Goal: Check status: Check status

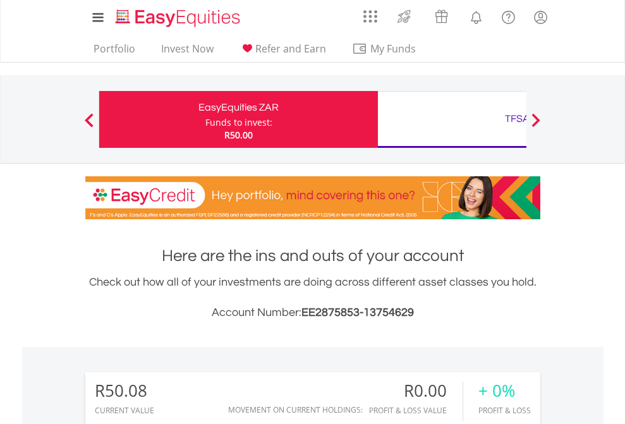
scroll to position [121, 198]
click at [205, 119] on div "Funds to invest:" at bounding box center [238, 122] width 67 height 13
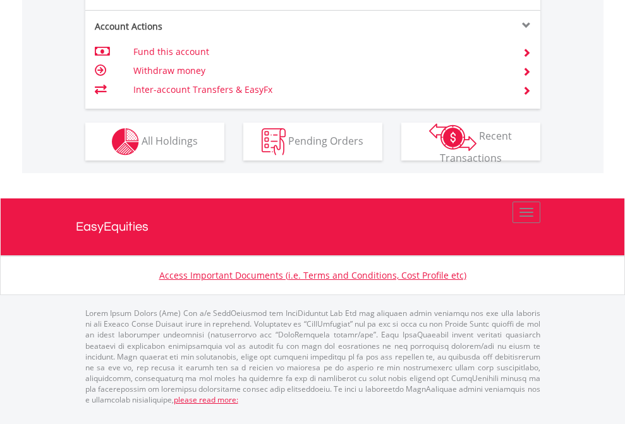
scroll to position [1212, 0]
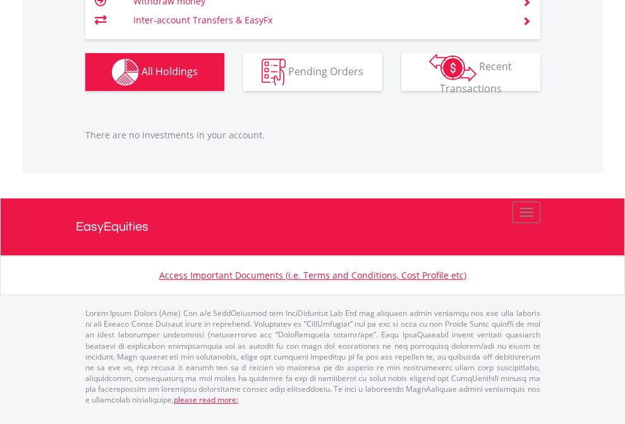
scroll to position [91, 0]
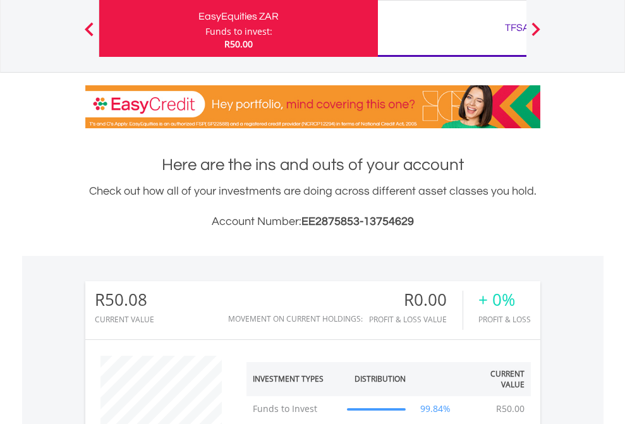
click at [452, 28] on div "TFSA" at bounding box center [518, 28] width 264 height 18
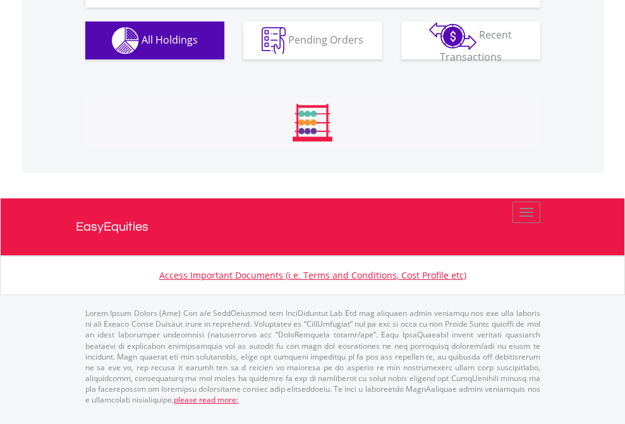
scroll to position [1406, 0]
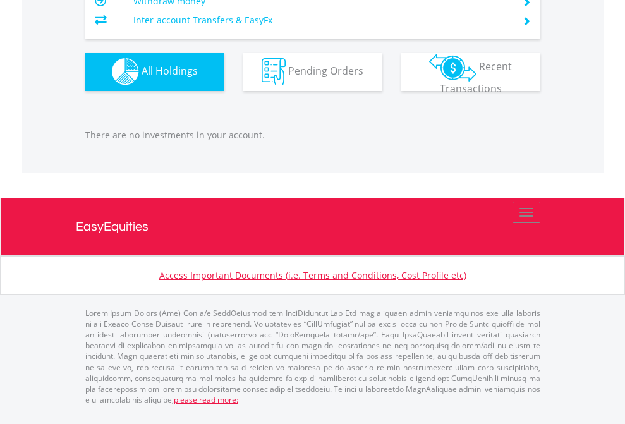
scroll to position [121, 198]
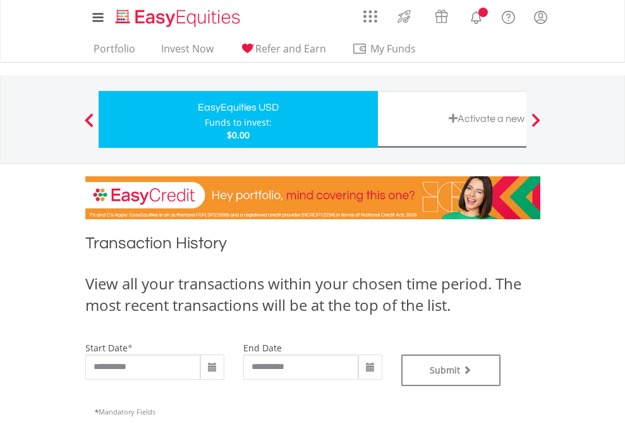
type input "**********"
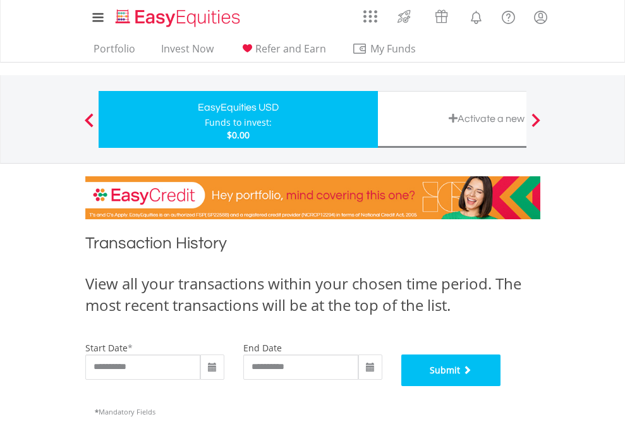
click at [501, 386] on button "Submit" at bounding box center [451, 371] width 100 height 32
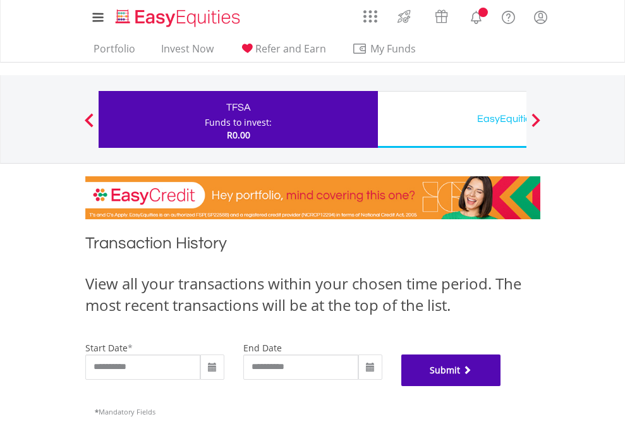
click at [501, 386] on button "Submit" at bounding box center [451, 371] width 100 height 32
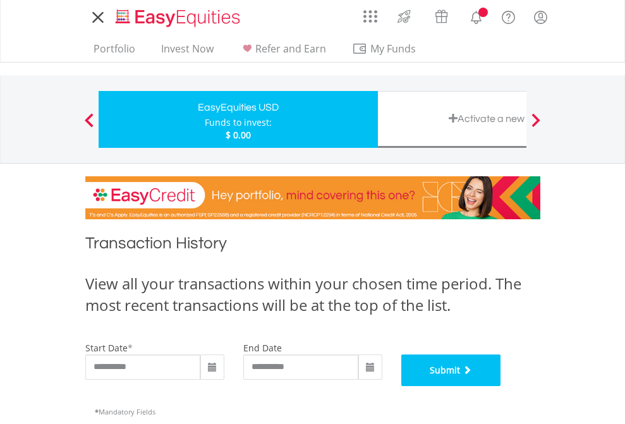
click at [501, 386] on button "Submit" at bounding box center [451, 371] width 100 height 32
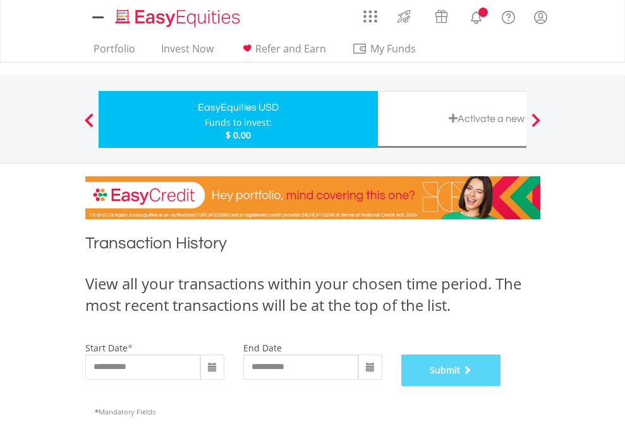
scroll to position [513, 0]
